Goal: Task Accomplishment & Management: Use online tool/utility

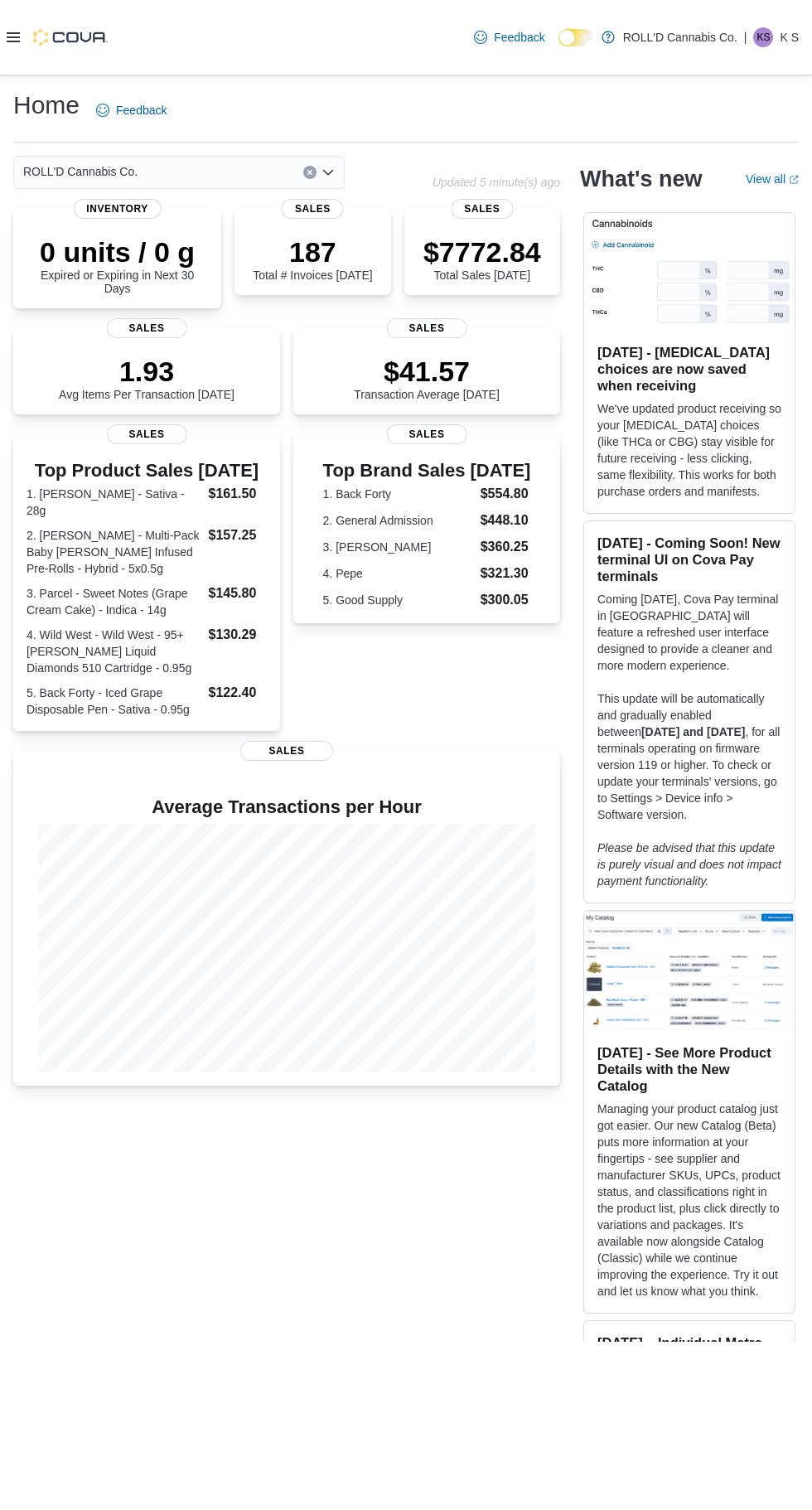
click at [13, 39] on icon at bounding box center [13, 37] width 13 height 10
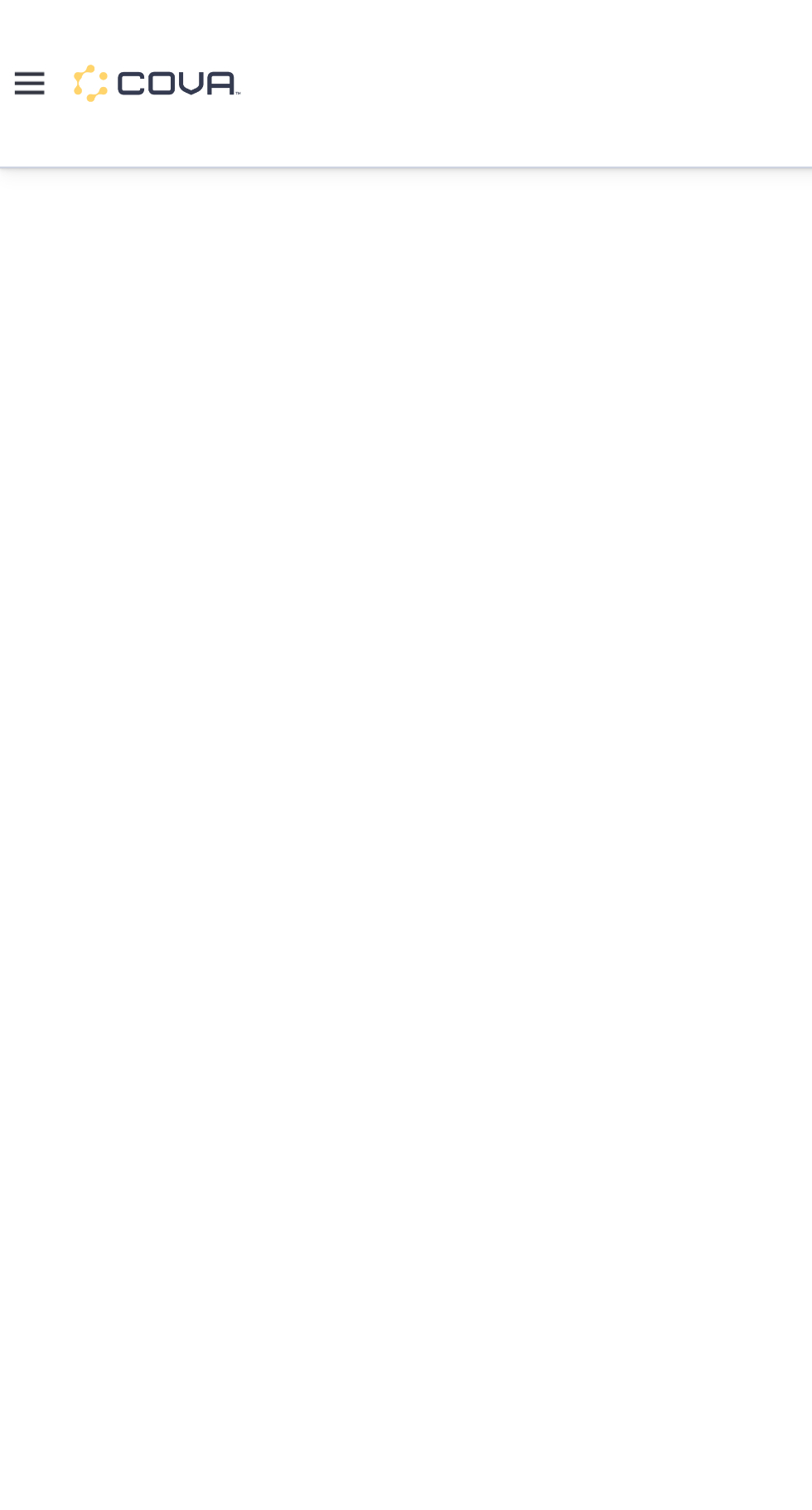
click at [13, 39] on icon at bounding box center [13, 37] width 13 height 13
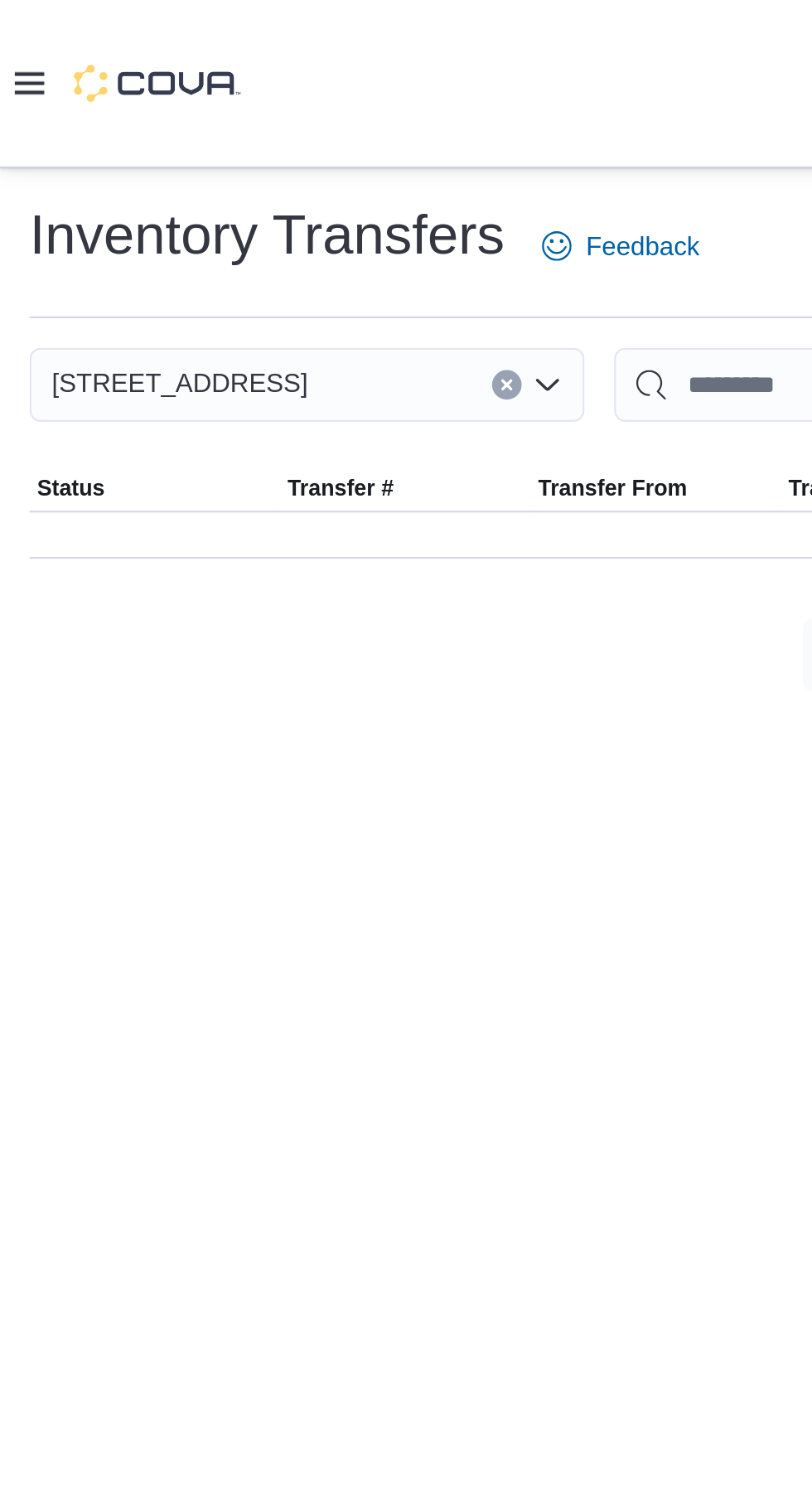
click at [13, 39] on icon at bounding box center [13, 37] width 13 height 13
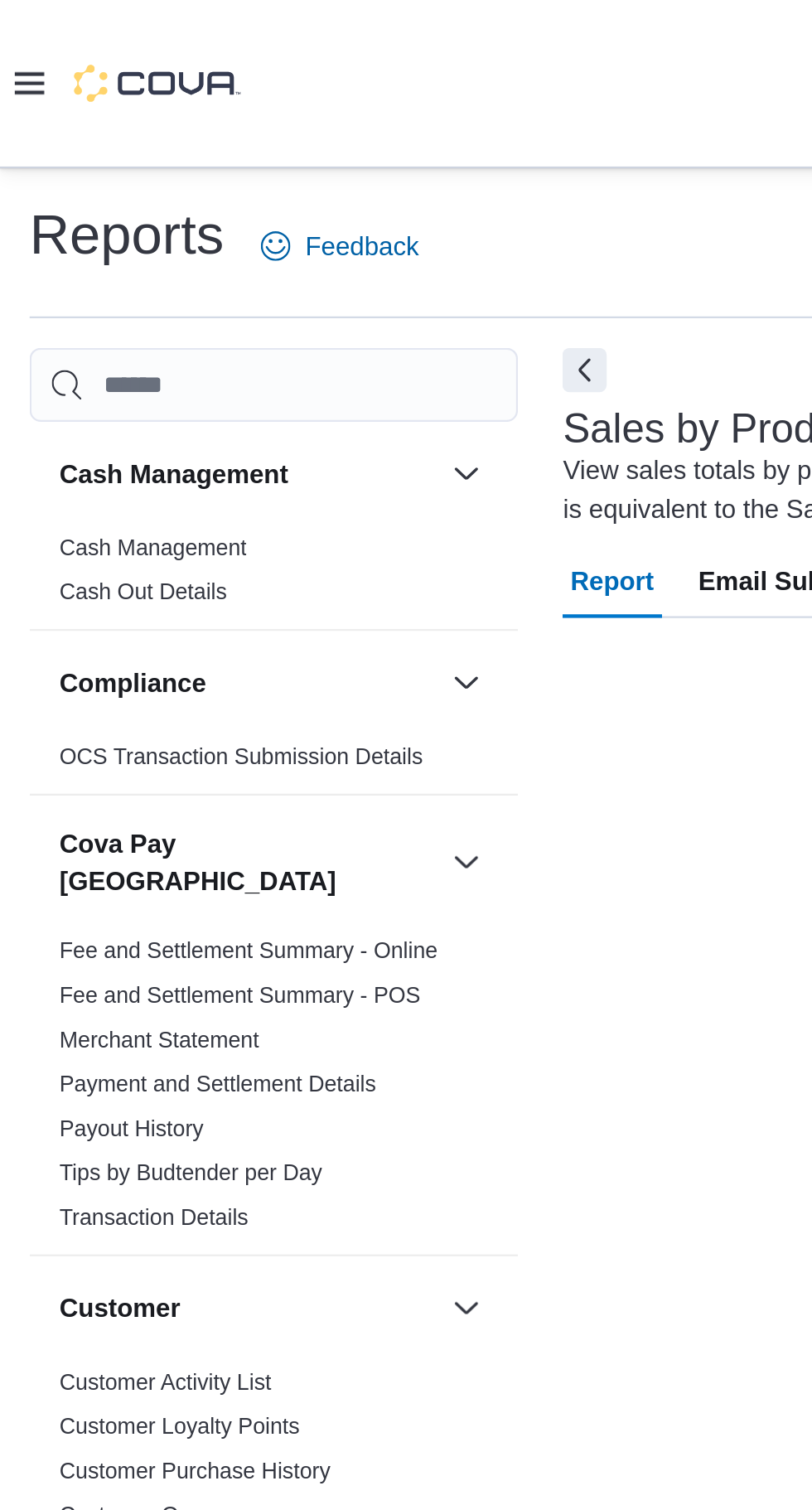
scroll to position [56, 0]
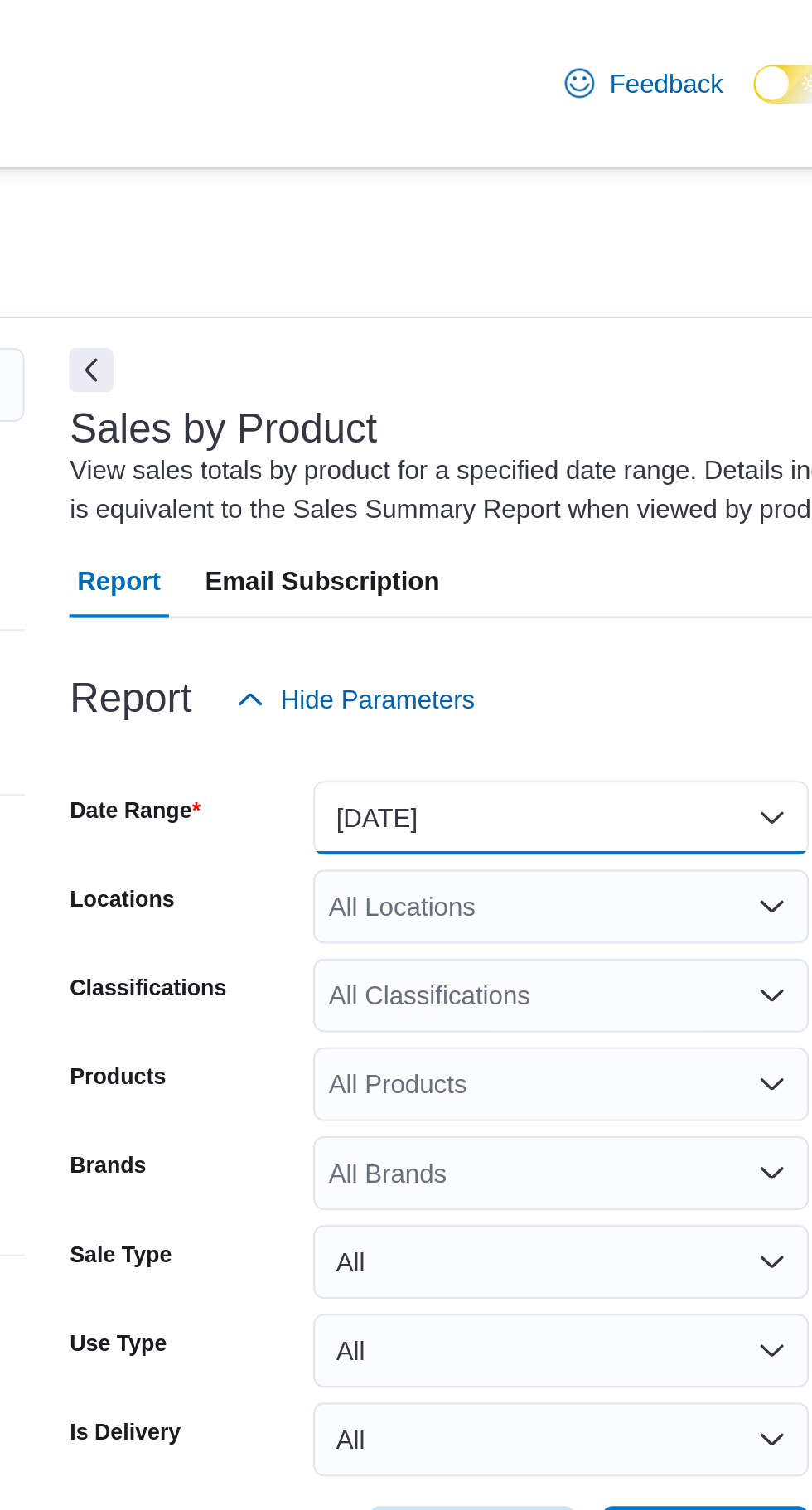
click at [393, 350] on button "[DATE]" at bounding box center [471, 366] width 222 height 33
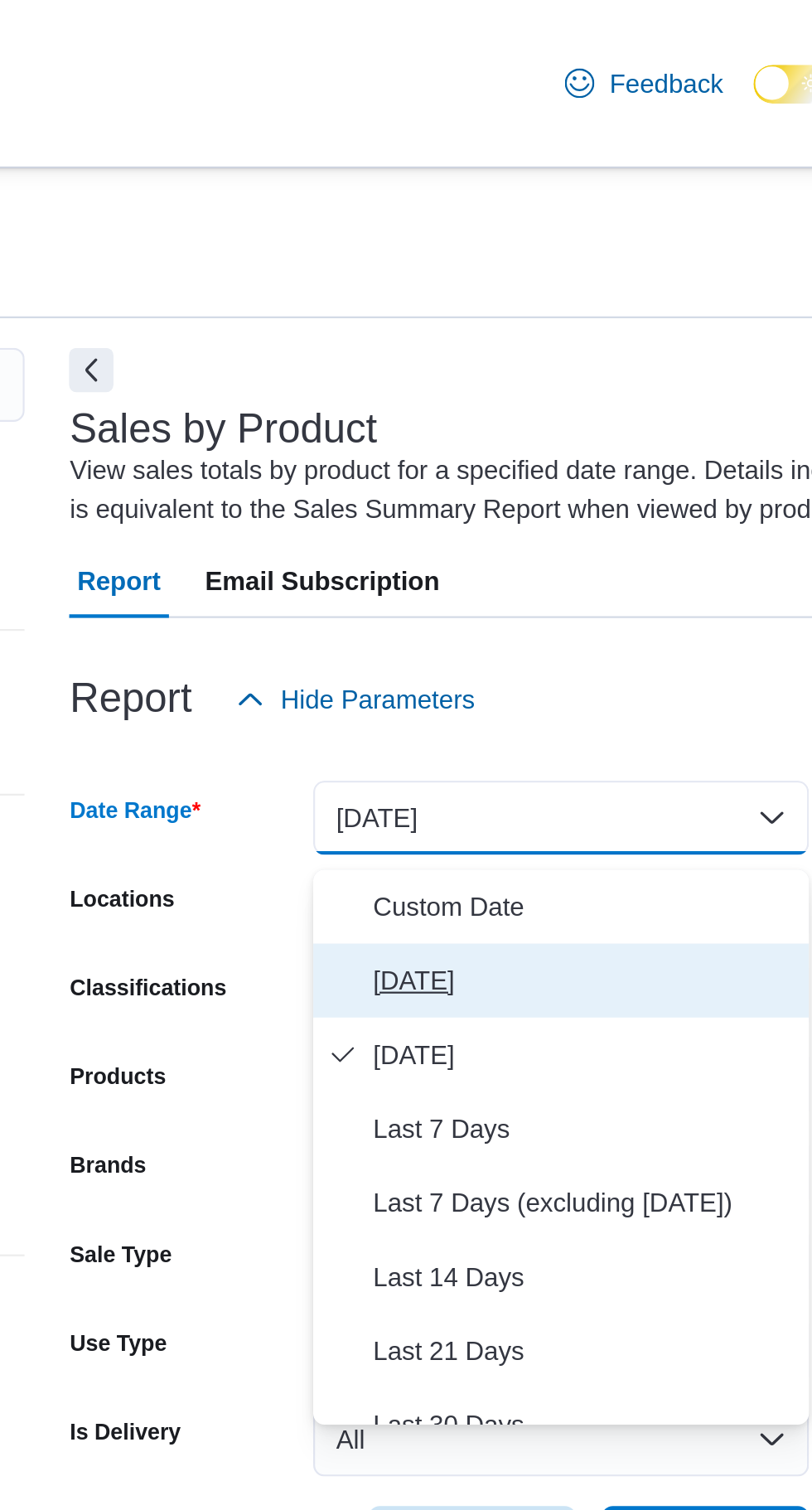
click at [399, 429] on span "[DATE]" at bounding box center [482, 440] width 189 height 20
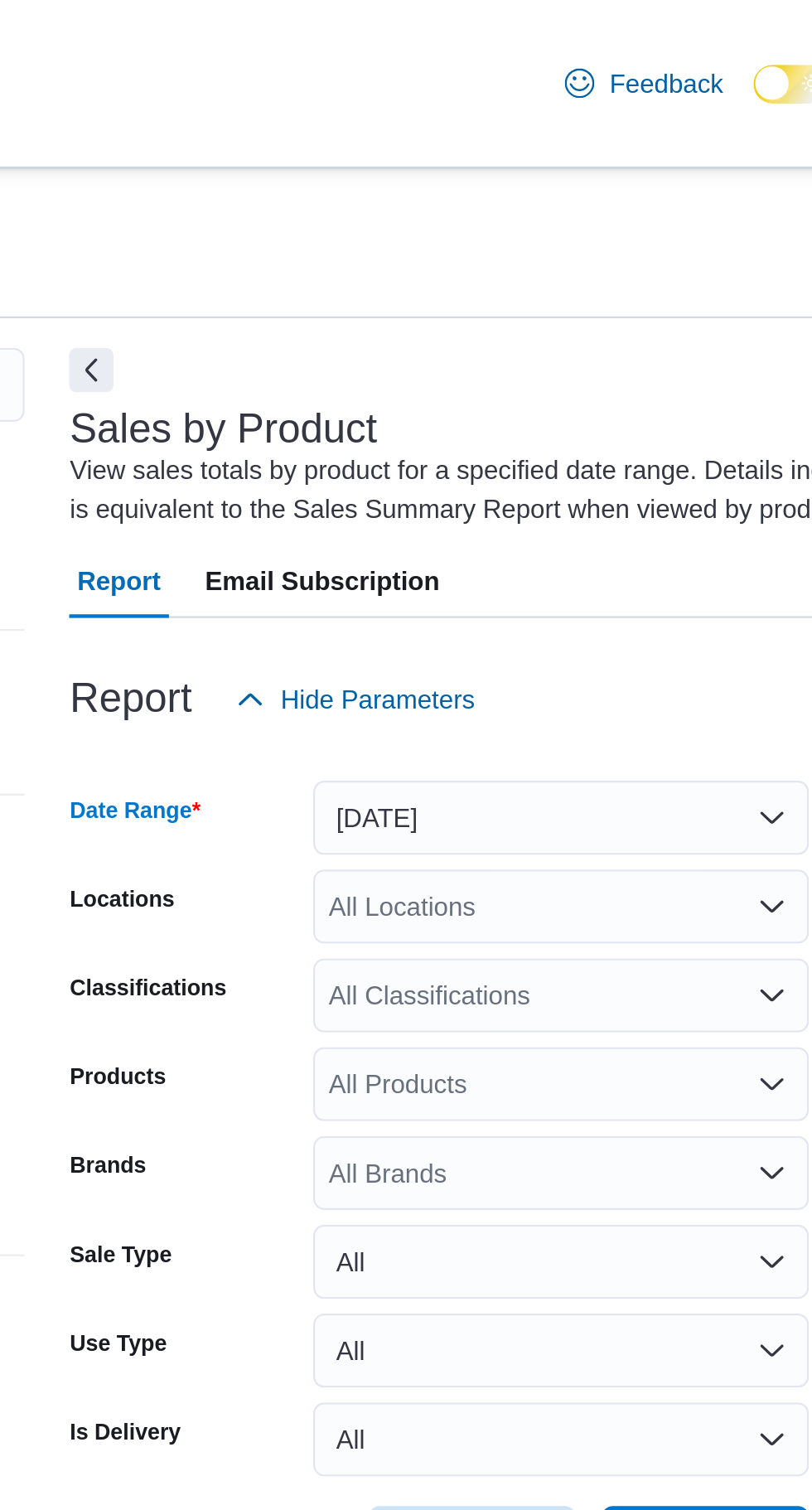
click at [512, 429] on div "All Classifications" at bounding box center [471, 446] width 222 height 33
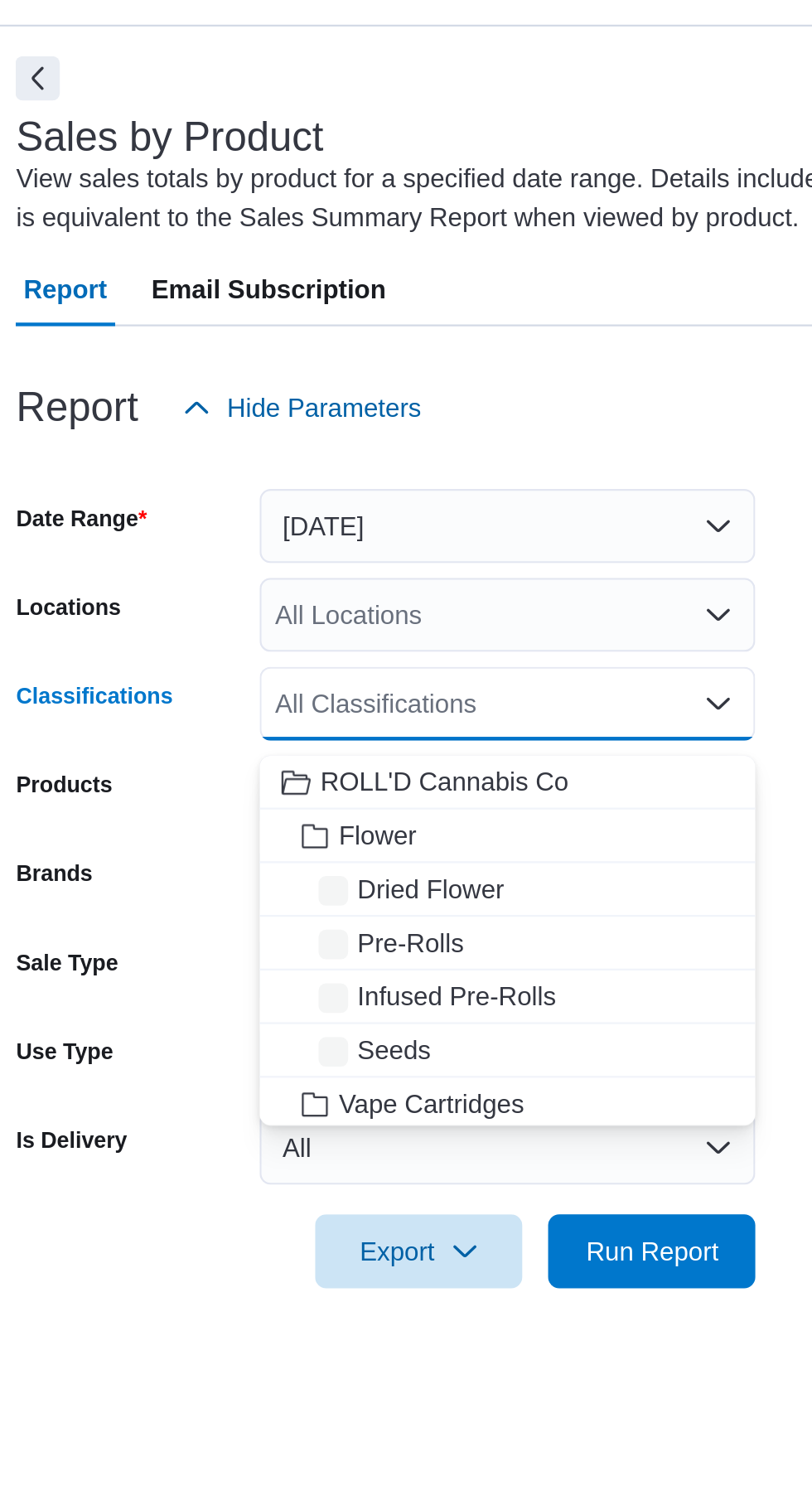
scroll to position [55, 0]
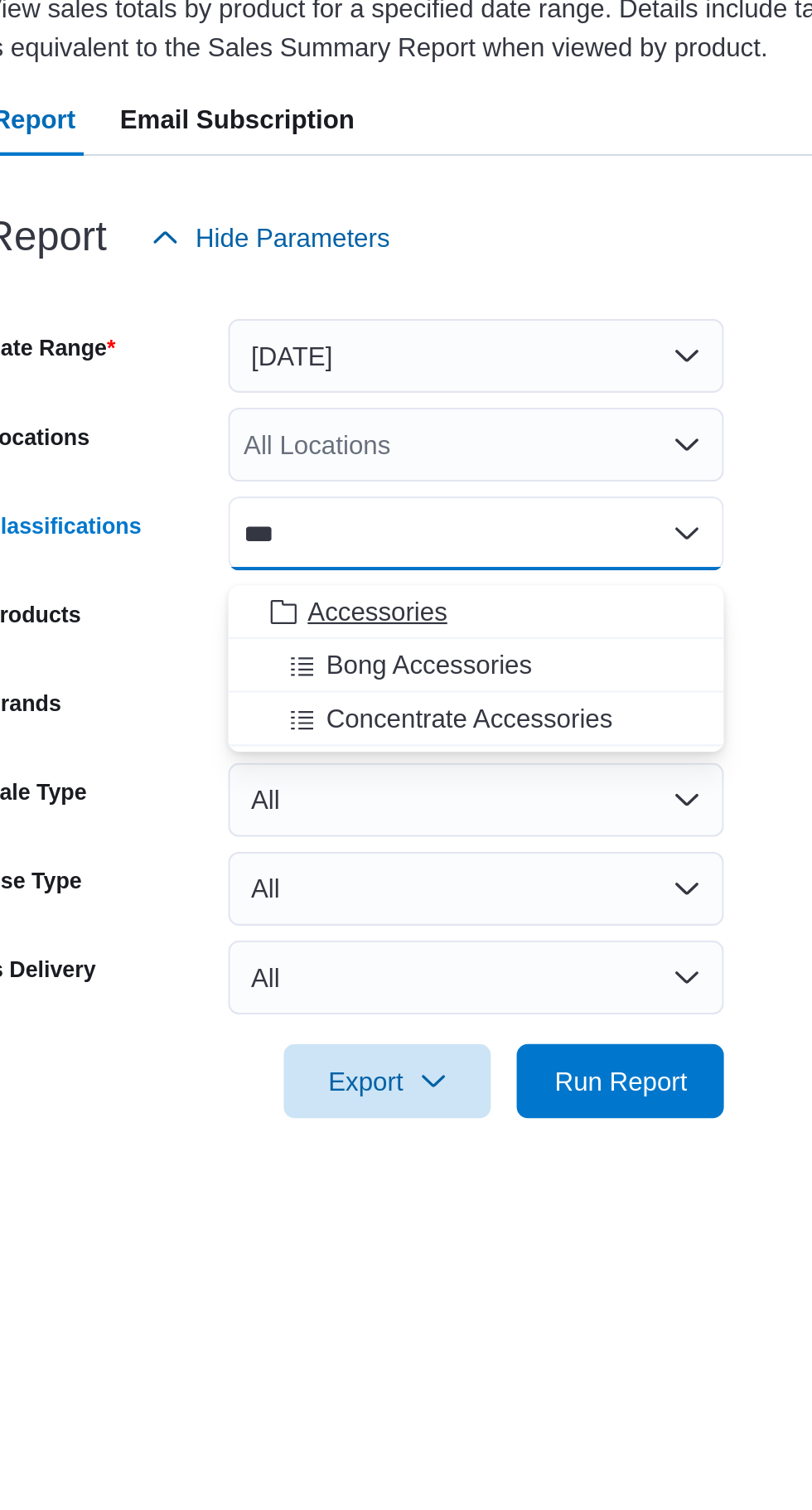
type input "***"
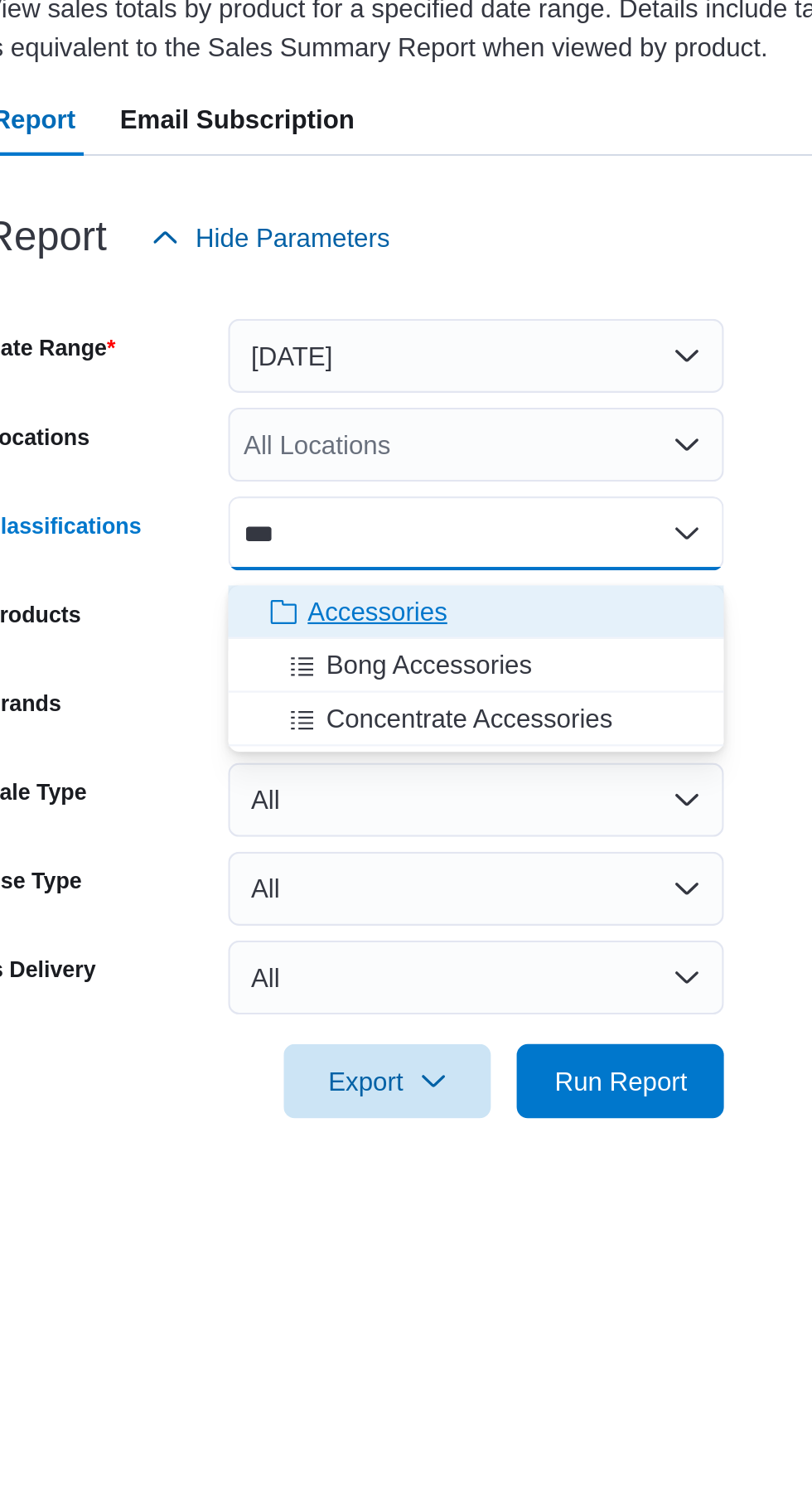
click at [406, 469] on button "Accessories" at bounding box center [471, 481] width 222 height 24
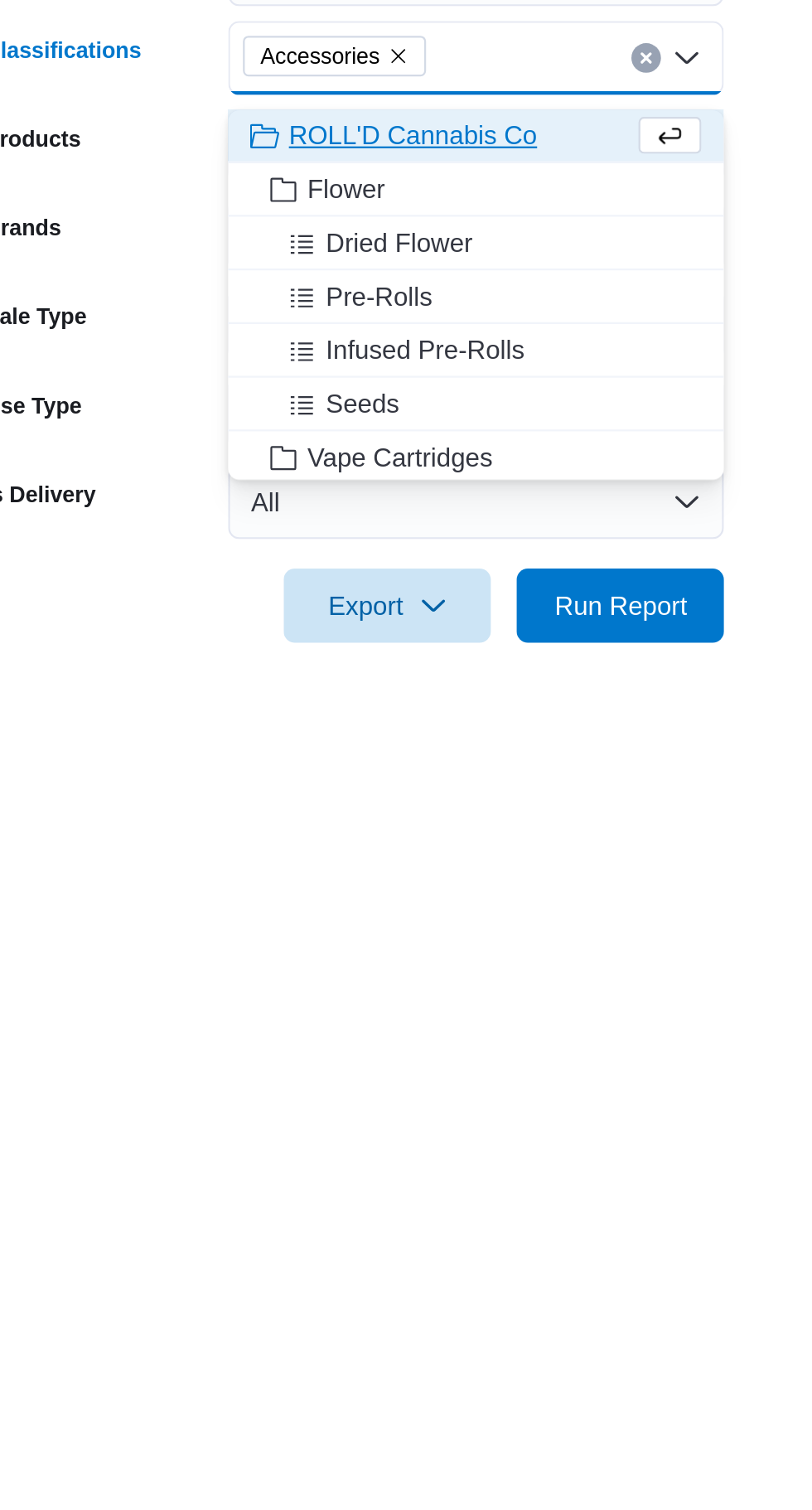
scroll to position [56, 0]
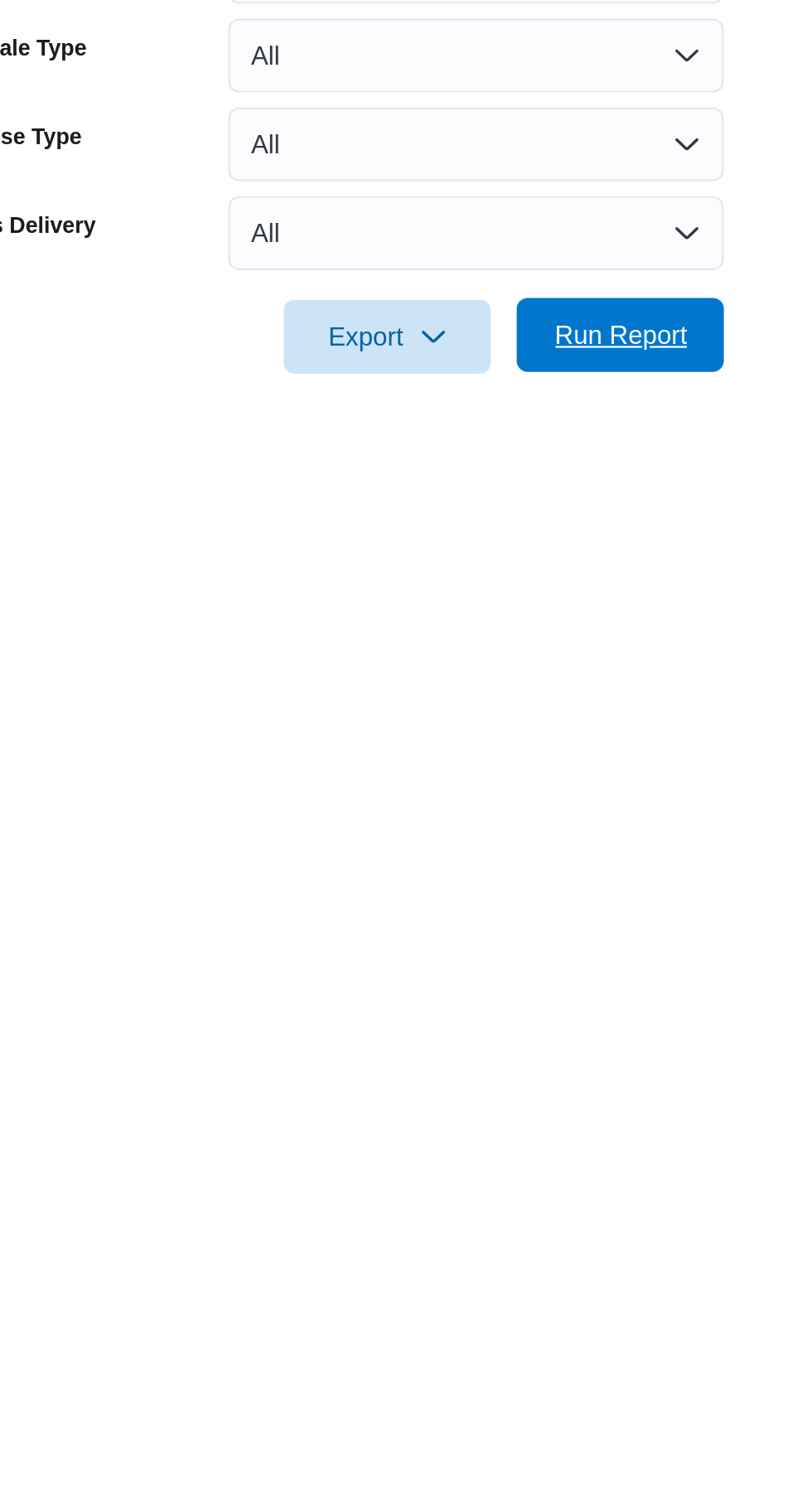
click at [536, 674] on span "Run Report" at bounding box center [537, 690] width 73 height 33
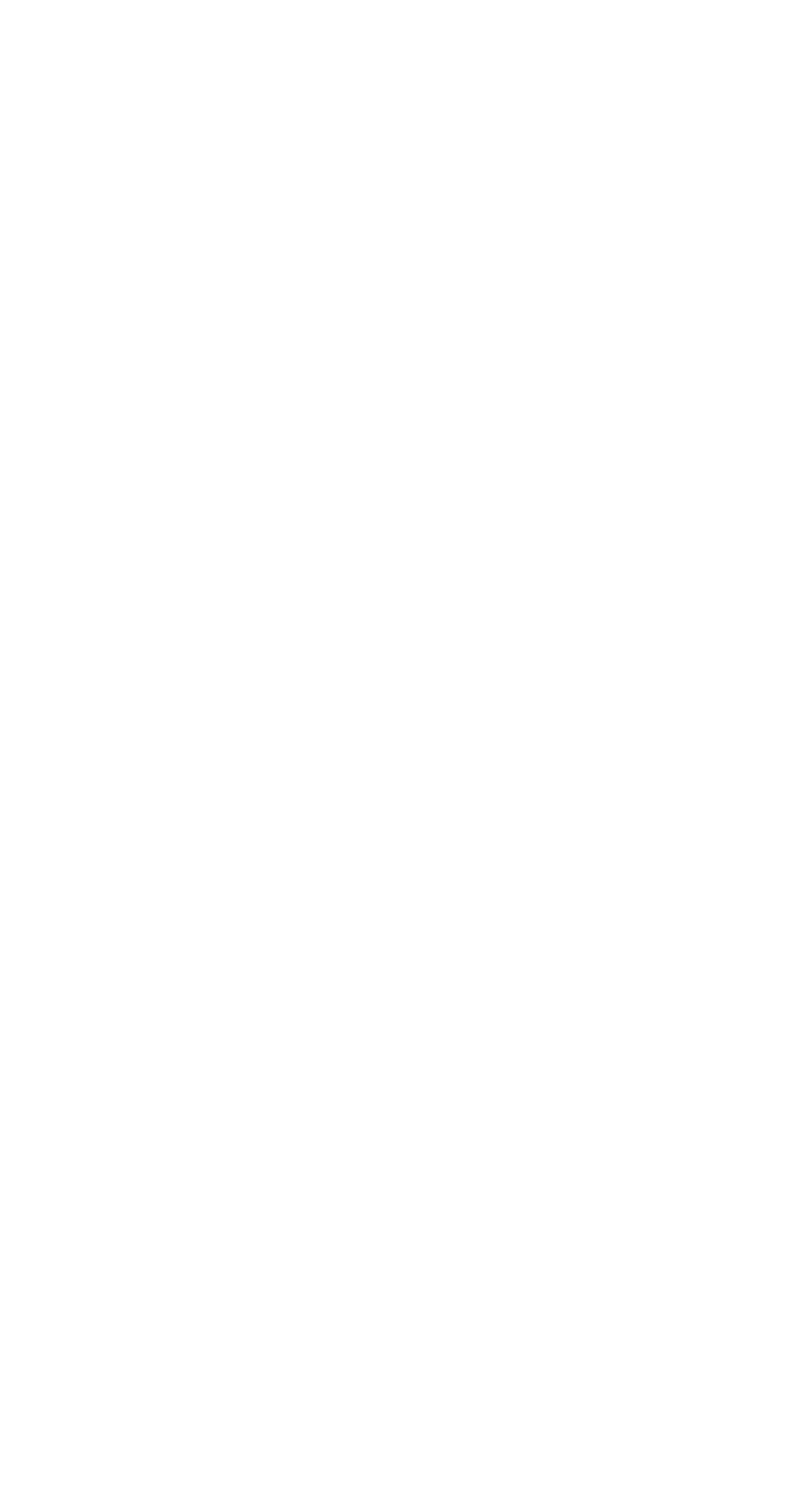
click at [18, 6] on html at bounding box center [406, 3] width 812 height 6
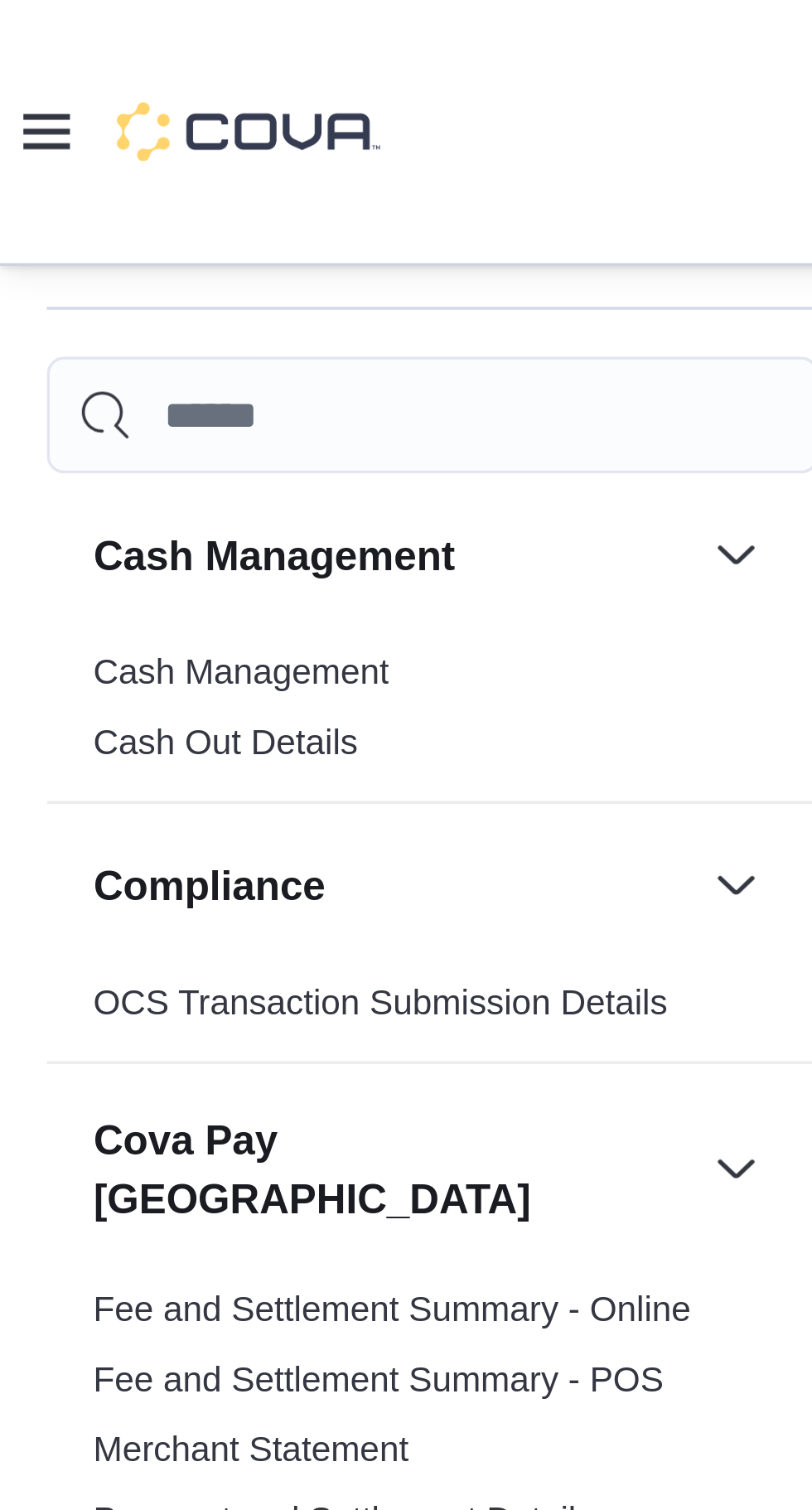
click at [15, 38] on icon at bounding box center [13, 37] width 13 height 13
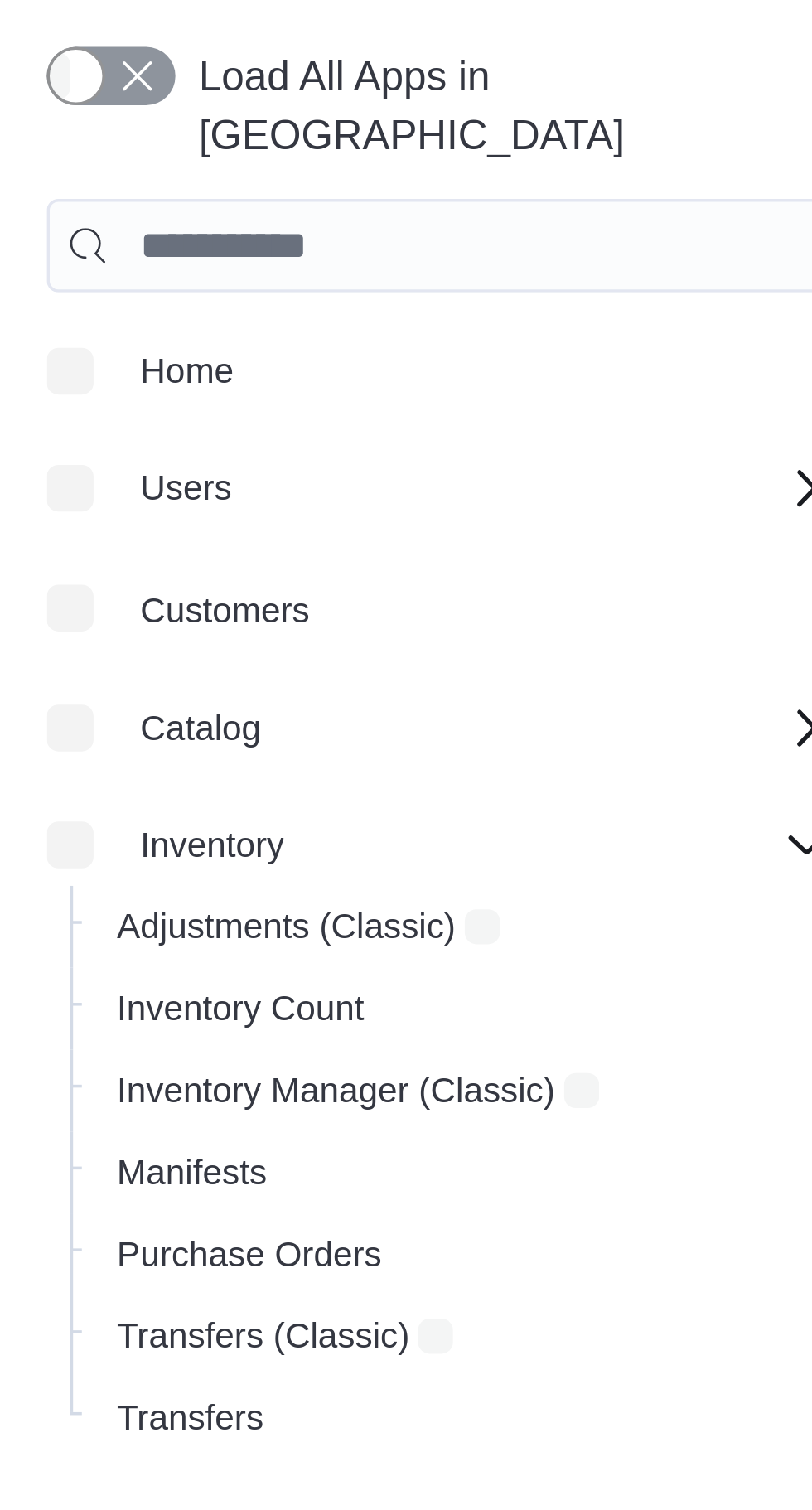
scroll to position [56, 0]
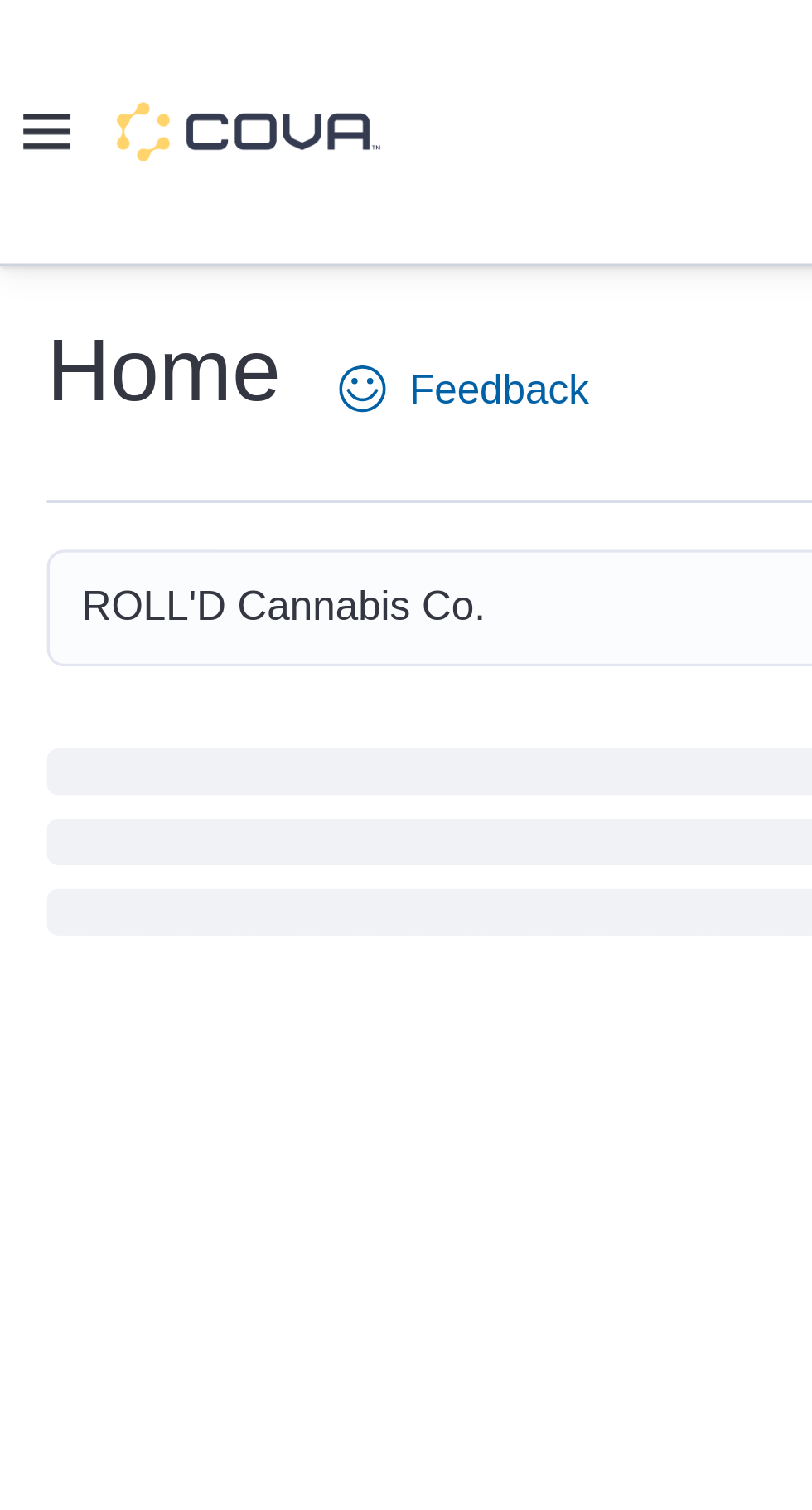
click at [50, 89] on div "Home Feedback" at bounding box center [406, 115] width 785 height 54
